Goal: Find specific fact: Find specific fact

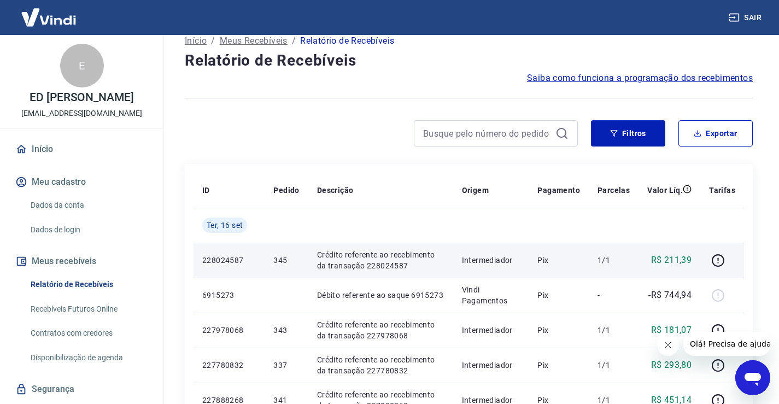
scroll to position [164, 0]
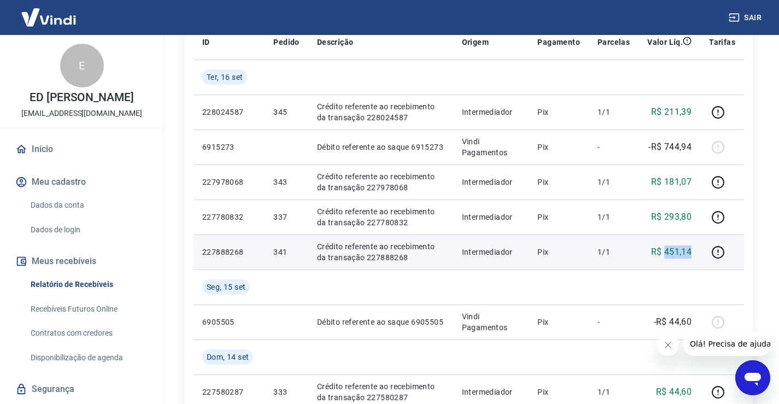
drag, startPoint x: 664, startPoint y: 253, endPoint x: 692, endPoint y: 257, distance: 28.2
click at [692, 257] on p "R$ 451,14" at bounding box center [671, 252] width 41 height 13
copy p "451,14"
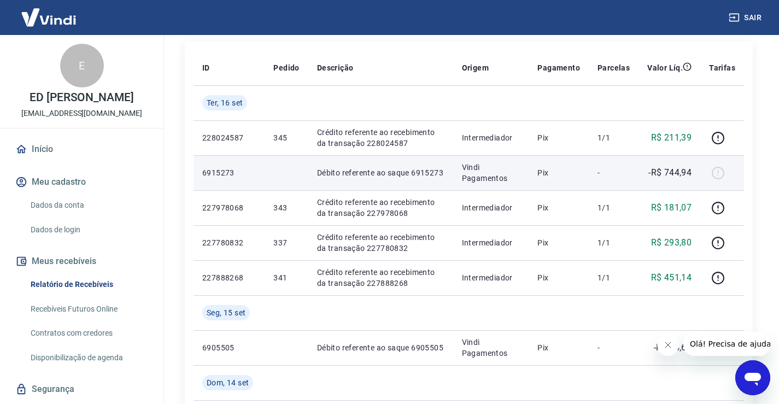
scroll to position [164, 0]
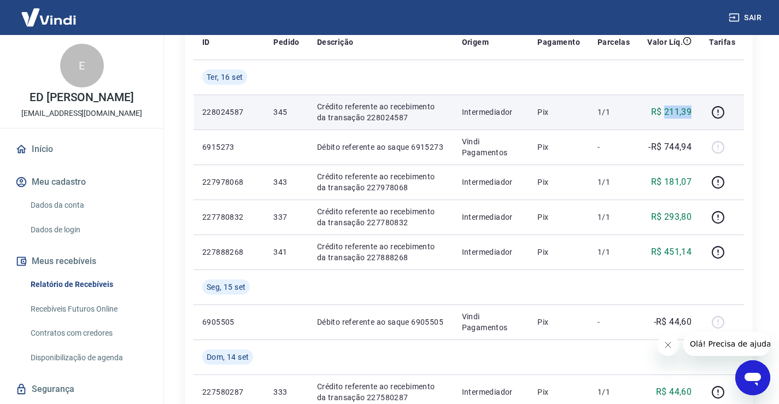
drag, startPoint x: 699, startPoint y: 110, endPoint x: 665, endPoint y: 109, distance: 33.9
click at [665, 109] on td "R$ 211,39" at bounding box center [670, 112] width 62 height 35
copy p "211,39"
